Goal: Entertainment & Leisure: Consume media (video, audio)

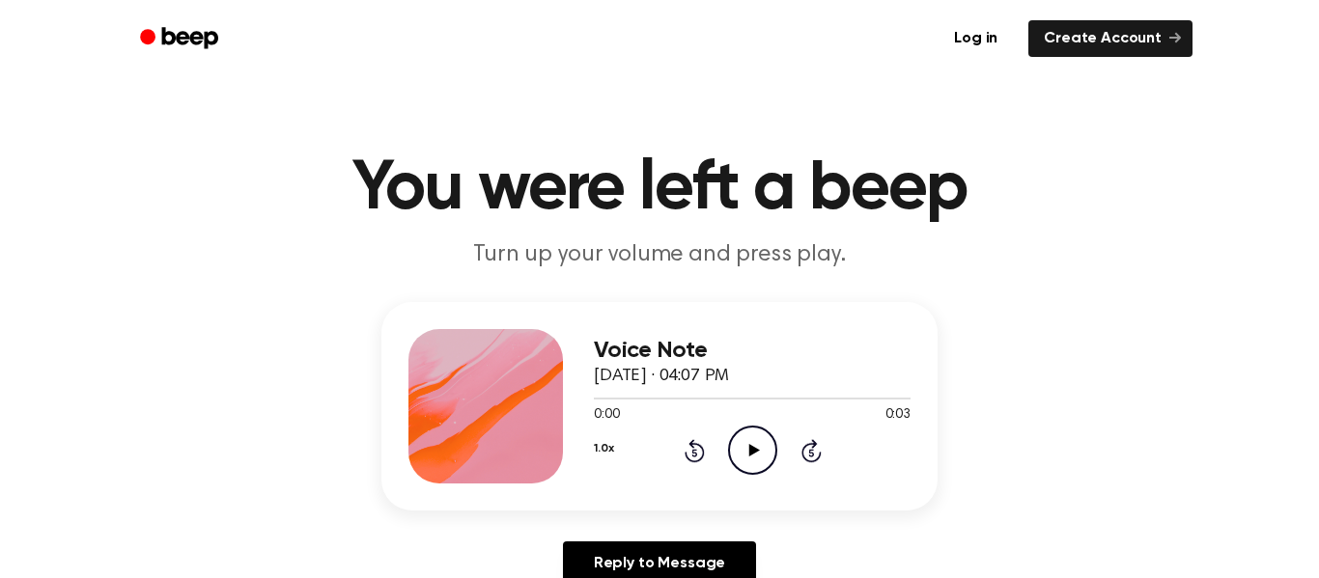
click at [757, 465] on icon "Play Audio" at bounding box center [752, 450] width 49 height 49
click at [751, 427] on circle at bounding box center [752, 450] width 47 height 47
click at [754, 424] on div "0:04 0:04" at bounding box center [752, 416] width 317 height 20
click at [760, 449] on icon "Play Audio" at bounding box center [752, 450] width 49 height 49
click at [737, 469] on circle at bounding box center [752, 450] width 47 height 47
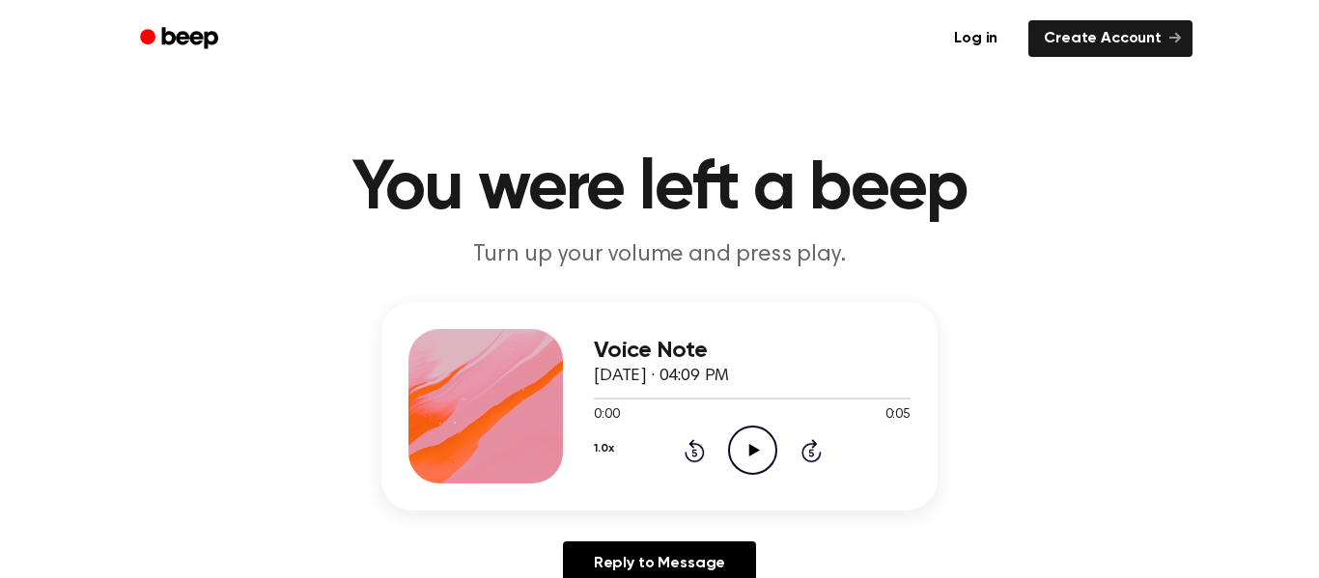
click at [767, 446] on icon "Play Audio" at bounding box center [752, 450] width 49 height 49
